Goal: Information Seeking & Learning: Learn about a topic

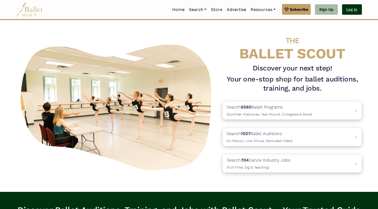
click at [353, 10] on link "Log In" at bounding box center [352, 9] width 20 height 11
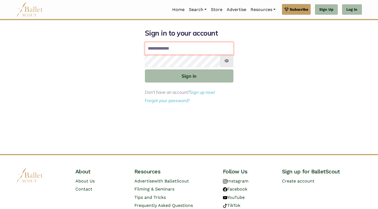
type input "**********"
click at [189, 76] on button "Sign in" at bounding box center [189, 75] width 88 height 13
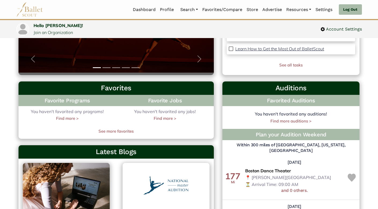
scroll to position [119, 0]
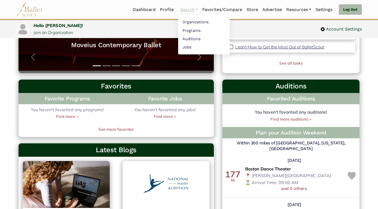
click at [189, 10] on link "Search" at bounding box center [189, 9] width 22 height 11
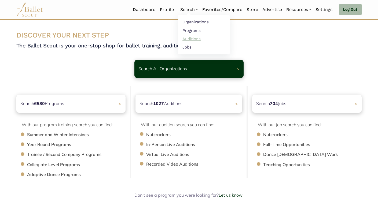
click at [185, 37] on link "Auditions" at bounding box center [203, 39] width 51 height 8
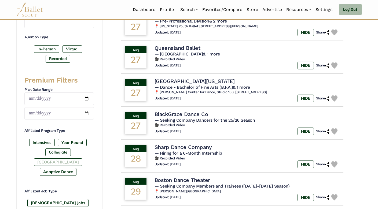
scroll to position [167, 0]
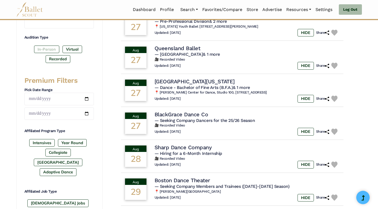
click at [50, 49] on label "In-Person" at bounding box center [46, 50] width 25 height 8
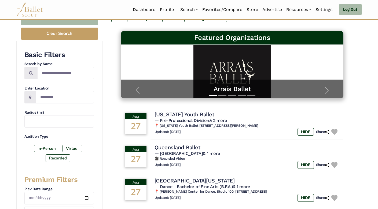
scroll to position [73, 0]
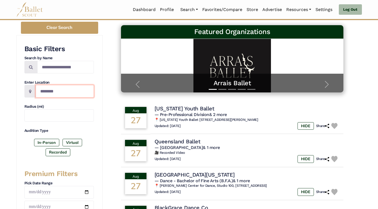
click at [47, 90] on input "Location" at bounding box center [65, 91] width 58 height 13
type input "**********"
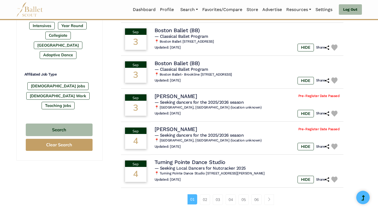
scroll to position [287, 0]
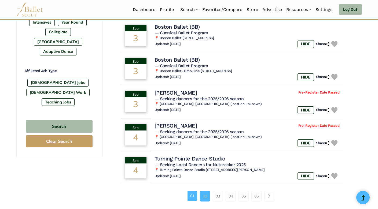
click at [205, 195] on link "02" at bounding box center [205, 196] width 10 height 11
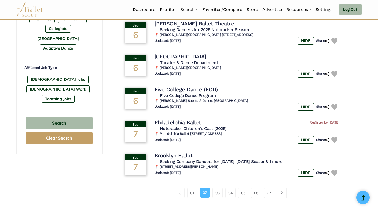
scroll to position [294, 0]
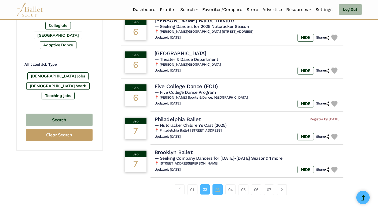
click at [218, 186] on link "03" at bounding box center [217, 189] width 10 height 11
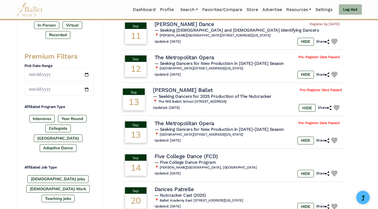
scroll to position [187, 0]
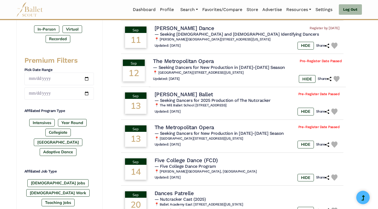
click at [156, 66] on td "The Metropolitan Opera Pre-Register Date Passed — Seeking Dancers for New Produ…" at bounding box center [246, 70] width 197 height 34
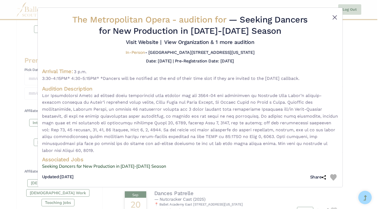
click at [335, 17] on button "Close" at bounding box center [335, 17] width 6 height 6
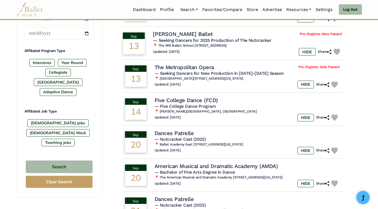
scroll to position [251, 0]
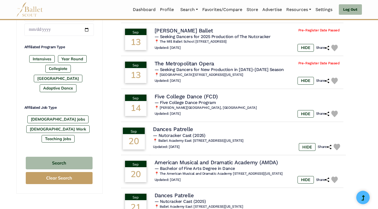
click at [140, 138] on div "20" at bounding box center [134, 141] width 22 height 15
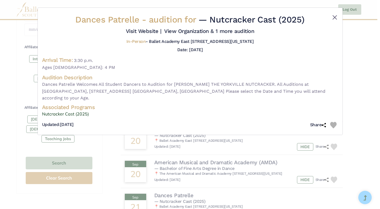
click at [336, 16] on button "Close" at bounding box center [335, 17] width 6 height 6
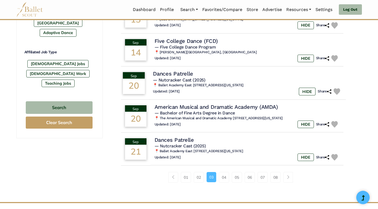
scroll to position [313, 0]
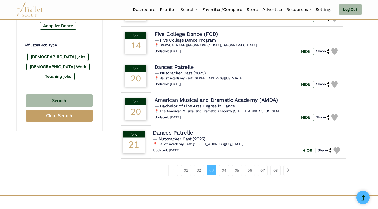
click at [148, 138] on td "Sep 21" at bounding box center [133, 142] width 30 height 34
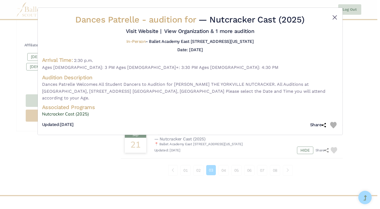
click at [336, 18] on button "Close" at bounding box center [335, 17] width 6 height 6
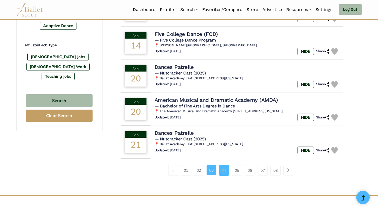
click at [223, 168] on link "04" at bounding box center [224, 170] width 10 height 11
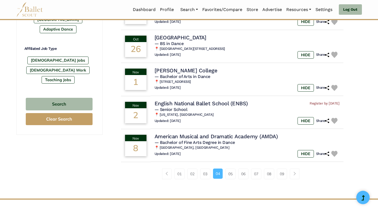
scroll to position [309, 0]
click at [228, 169] on link "05" at bounding box center [230, 174] width 10 height 11
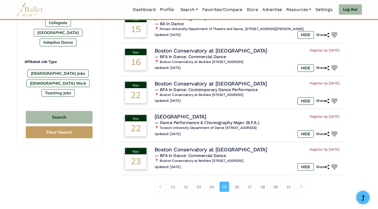
scroll to position [298, 0]
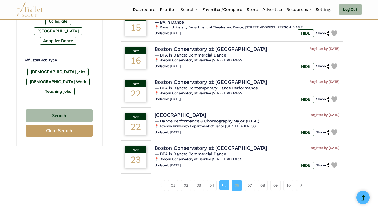
click at [236, 180] on link "06" at bounding box center [237, 185] width 10 height 11
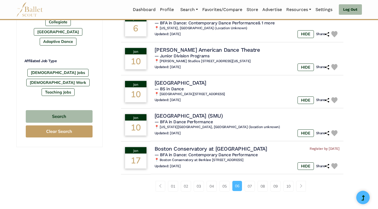
scroll to position [298, 0]
click at [250, 181] on link "07" at bounding box center [249, 186] width 10 height 11
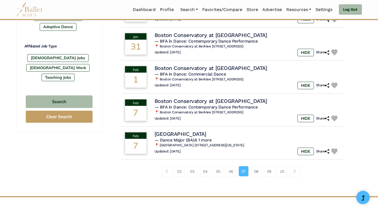
scroll to position [320, 0]
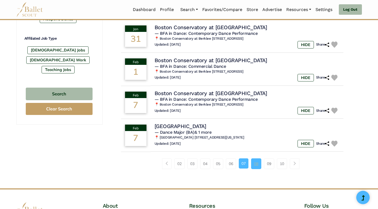
click at [256, 160] on link "08" at bounding box center [256, 163] width 10 height 11
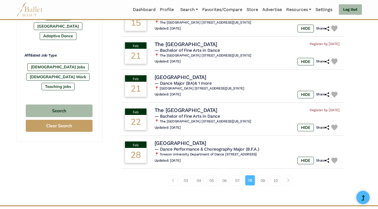
scroll to position [309, 0]
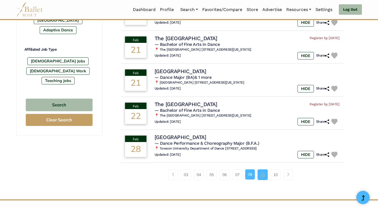
click at [261, 173] on link "09" at bounding box center [262, 174] width 10 height 11
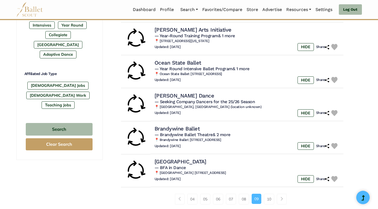
scroll to position [287, 0]
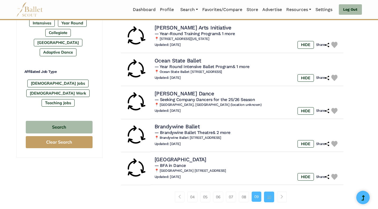
click at [269, 195] on link "10" at bounding box center [269, 197] width 10 height 11
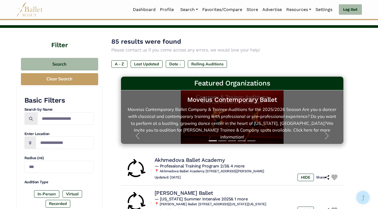
scroll to position [19, 0]
